Goal: Task Accomplishment & Management: Manage account settings

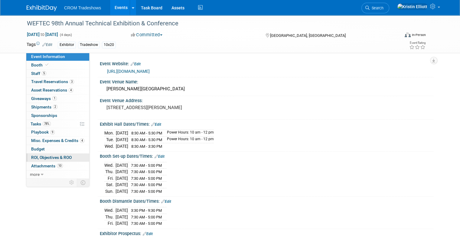
click at [61, 158] on span "ROI, Objectives & ROO 0" at bounding box center [51, 157] width 41 height 5
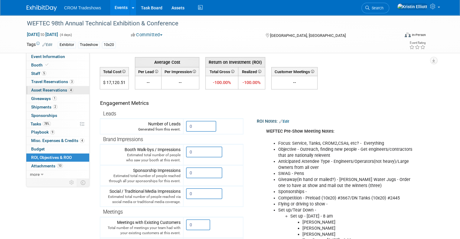
scroll to position [12, 0]
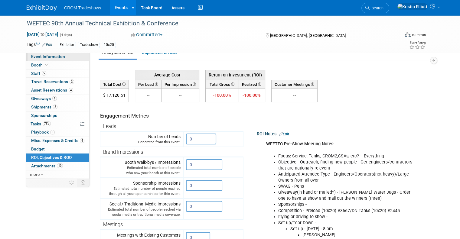
click at [51, 58] on span "Event Information" at bounding box center [48, 56] width 34 height 5
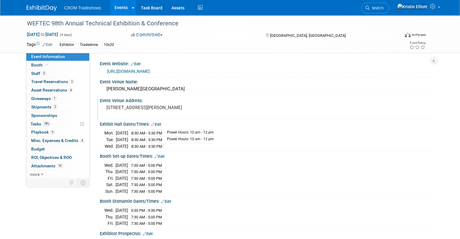
drag, startPoint x: 144, startPoint y: 105, endPoint x: 286, endPoint y: 105, distance: 141.6
click at [286, 105] on div "Event Venue Address: [STREET_ADDRESS][PERSON_NAME]" at bounding box center [265, 107] width 337 height 23
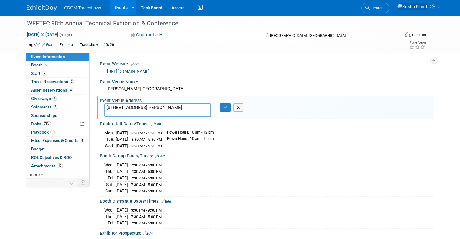
click at [434, 116] on div "Event Venue Address: [STREET_ADDRESS][PERSON_NAME] [STREET_ADDRESS][PERSON_NAME…" at bounding box center [265, 107] width 337 height 23
click at [224, 109] on button "button" at bounding box center [225, 107] width 11 height 8
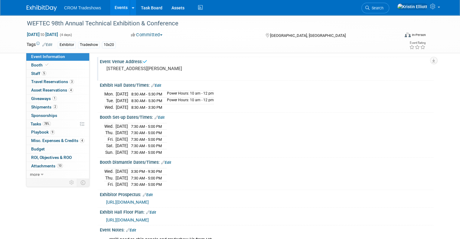
scroll to position [44, 0]
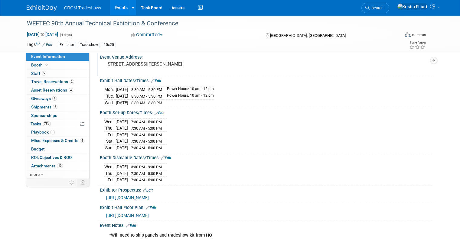
click at [58, 57] on span "Event Information" at bounding box center [48, 56] width 34 height 5
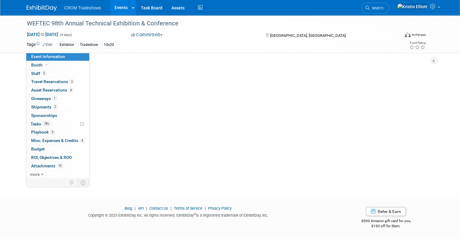
scroll to position [0, 0]
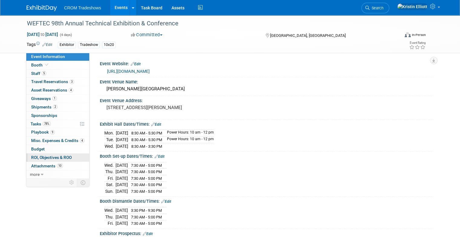
click at [63, 154] on link "0 ROI, Objectives & ROO 0" at bounding box center [57, 158] width 63 height 8
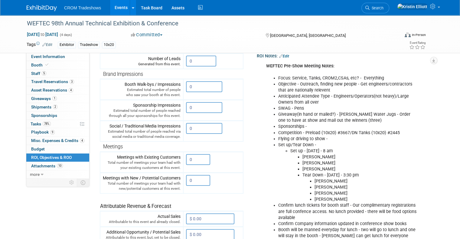
scroll to position [76, 0]
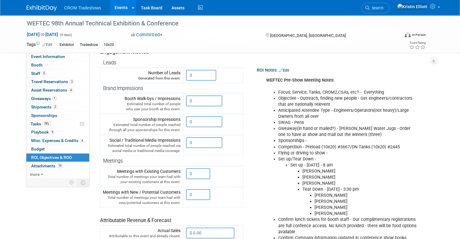
click at [283, 72] on link "Edit" at bounding box center [284, 70] width 10 height 4
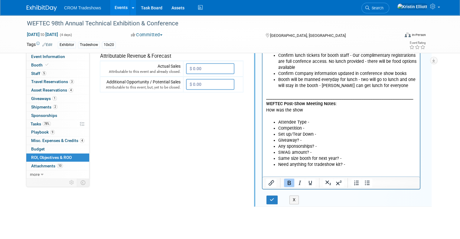
scroll to position [241, 0]
click at [350, 155] on li "Same size booth for next year? -" at bounding box center [347, 158] width 138 height 6
click at [350, 161] on li "Need anything for tradeshow kit? -" at bounding box center [347, 164] width 138 height 6
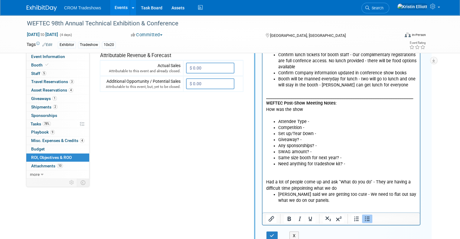
click at [266, 176] on body "WEFTEC Pre-Show Meeting Notes: Focus: Service, Tanks, CROM2,CSAs, etc? - Everyt…" at bounding box center [341, 58] width 151 height 292
click at [365, 217] on icon "Bullet list" at bounding box center [367, 219] width 5 height 5
click at [270, 234] on button "button" at bounding box center [272, 236] width 11 height 9
